Goal: Register for event/course

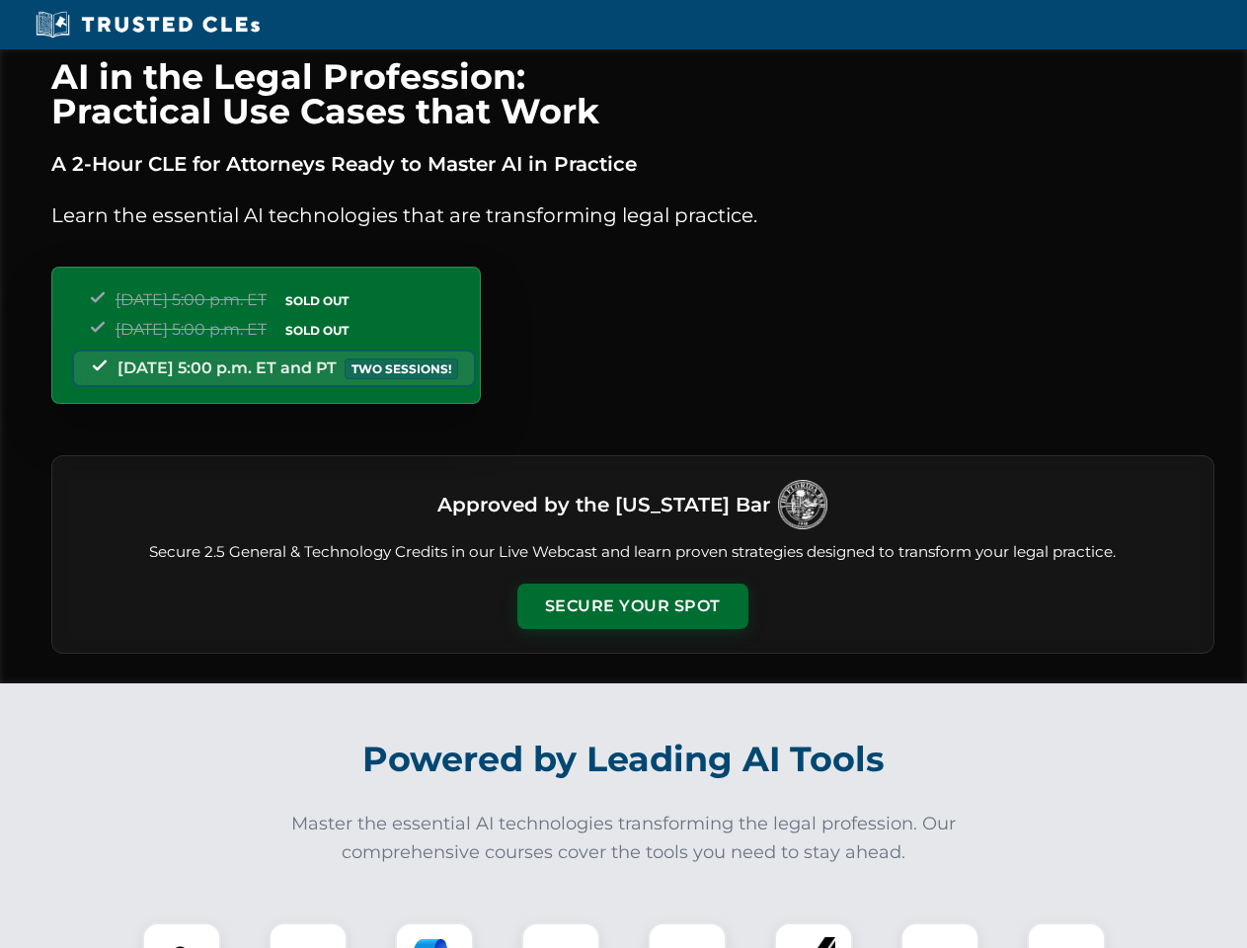
click at [632, 606] on button "Secure Your Spot" at bounding box center [632, 606] width 231 height 45
click at [182, 935] on img at bounding box center [181, 961] width 57 height 57
